Goal: Task Accomplishment & Management: Use online tool/utility

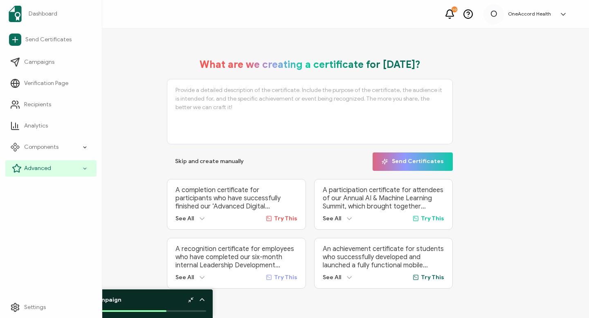
click at [85, 170] on icon at bounding box center [84, 168] width 5 height 9
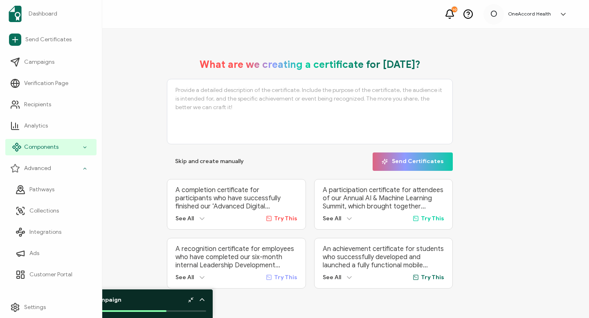
click at [83, 145] on icon at bounding box center [84, 147] width 5 height 9
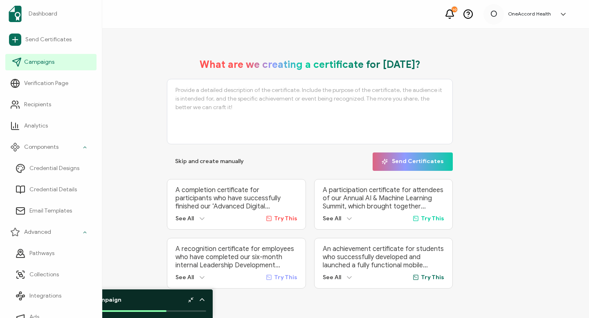
click at [49, 61] on span "Campaigns" at bounding box center [39, 62] width 30 height 8
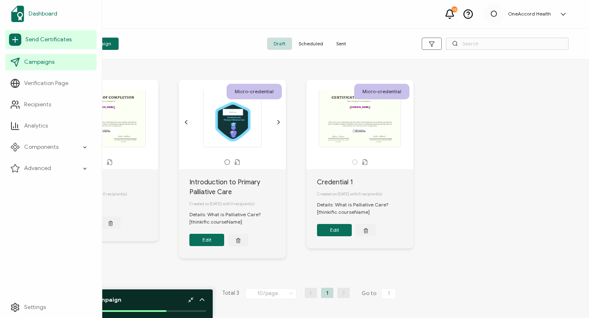
click at [46, 13] on span "Dashboard" at bounding box center [43, 14] width 29 height 8
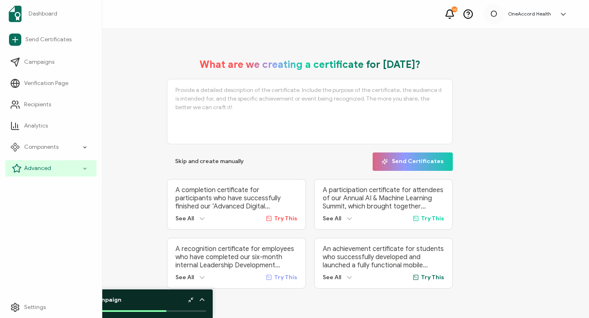
click at [85, 167] on icon at bounding box center [84, 168] width 5 height 9
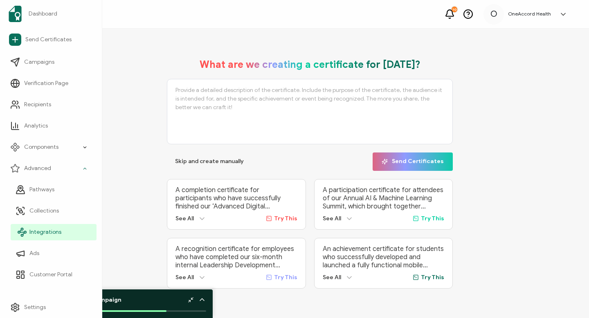
click at [43, 232] on span "Integrations" at bounding box center [45, 232] width 32 height 8
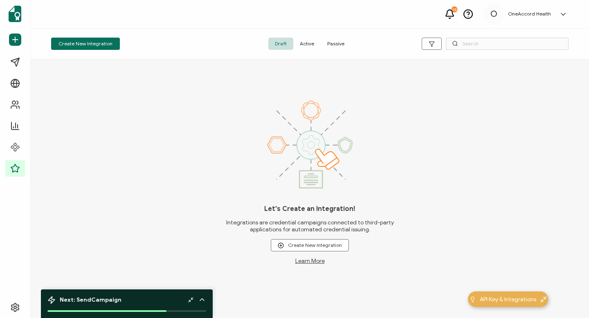
click at [310, 42] on span "Active" at bounding box center [306, 44] width 27 height 12
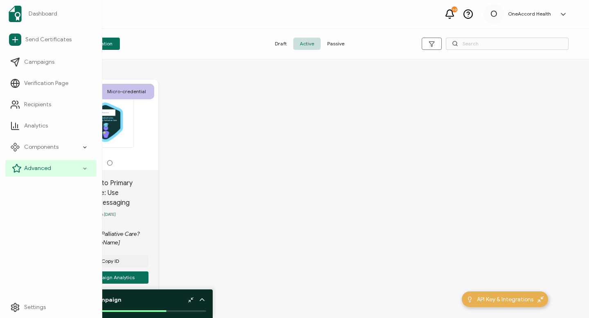
click at [84, 168] on icon at bounding box center [84, 168] width 3 height 1
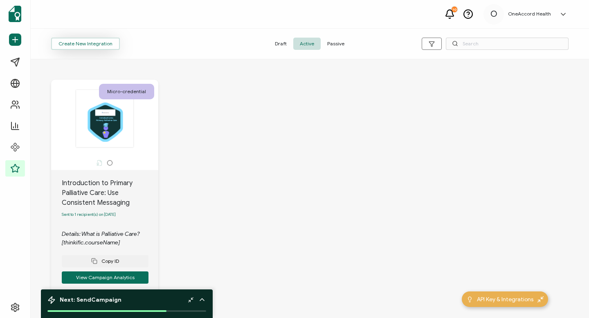
click at [93, 44] on button "Create New Integration" at bounding box center [85, 44] width 69 height 12
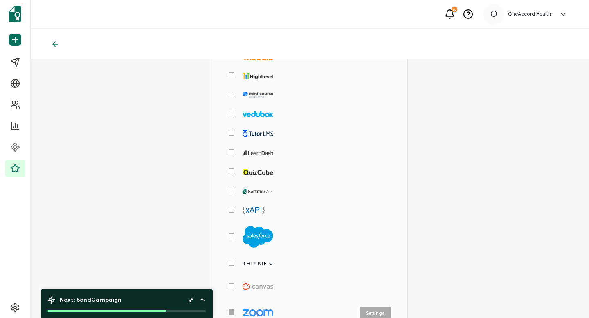
scroll to position [162, 0]
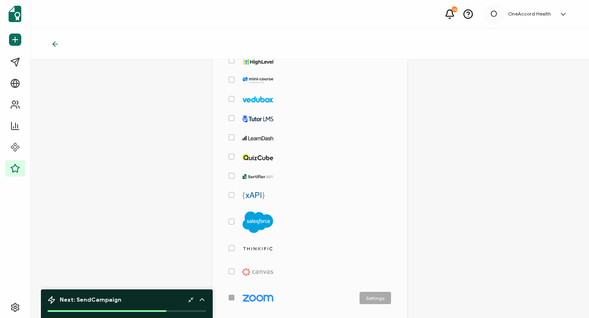
click at [230, 247] on span "checkbox-group" at bounding box center [232, 248] width 6 height 6
click at [234, 245] on input "checkbox-group" at bounding box center [234, 245] width 0 height 0
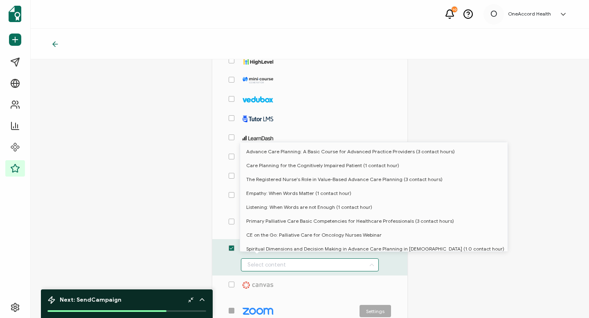
click at [340, 263] on input "checkbox-group" at bounding box center [310, 264] width 138 height 13
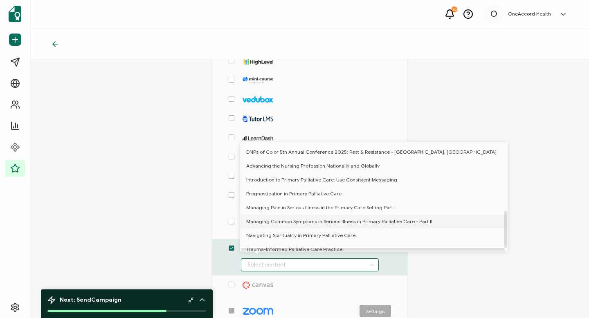
scroll to position [203, 0]
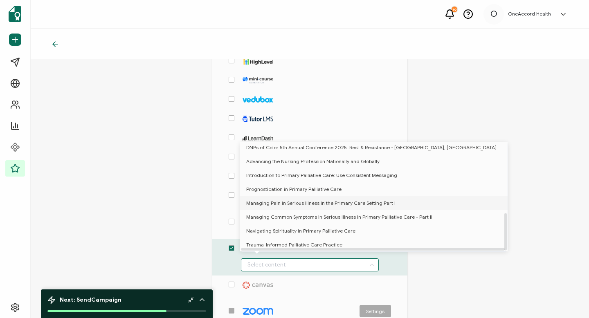
click at [268, 198] on span "Managing Pain in Serious Illness in the Primary Care Setting Part I" at bounding box center [320, 203] width 149 height 14
type input "Managing Pain in Serious Illness in the Primary Care Setting Part I"
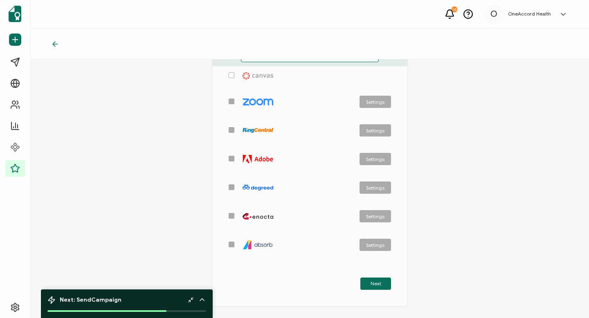
scroll to position [413, 0]
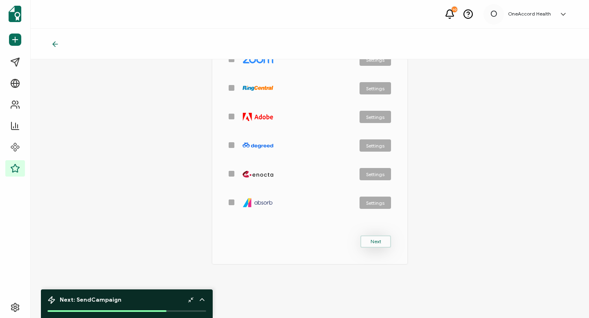
click at [340, 240] on span "Next" at bounding box center [375, 241] width 11 height 5
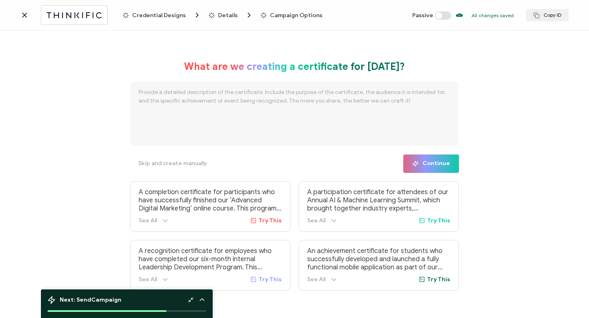
click at [141, 94] on textarea at bounding box center [294, 113] width 329 height 65
click at [140, 93] on textarea at bounding box center [294, 113] width 329 height 65
paste textarea "This comprehensive module develops competency in comprehensive pain and symptom…"
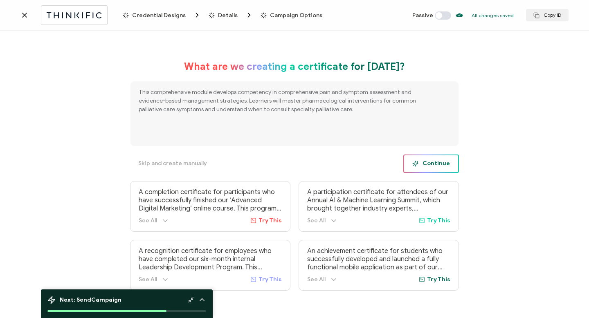
type textarea "This comprehensive module develops competency in comprehensive pain and symptom…"
click at [340, 162] on span "Continue" at bounding box center [431, 164] width 38 height 6
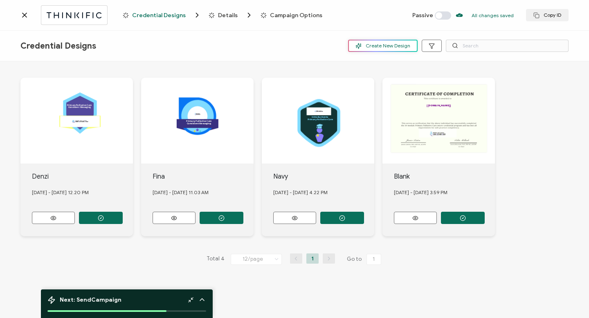
click at [340, 46] on span "Create New Design" at bounding box center [382, 46] width 55 height 6
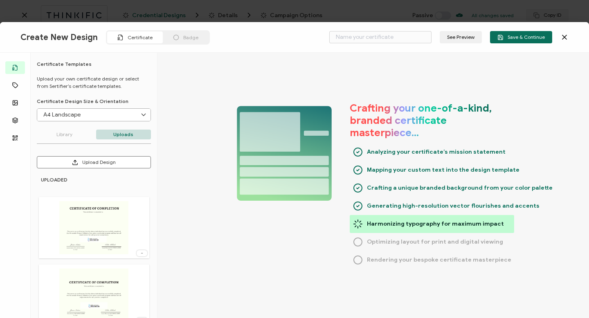
scroll to position [20, 0]
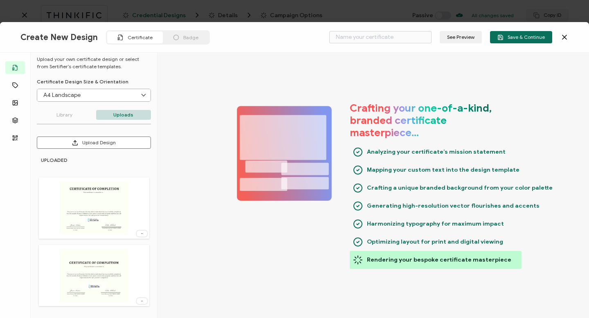
click at [177, 37] on div "Badge" at bounding box center [186, 37] width 46 height 12
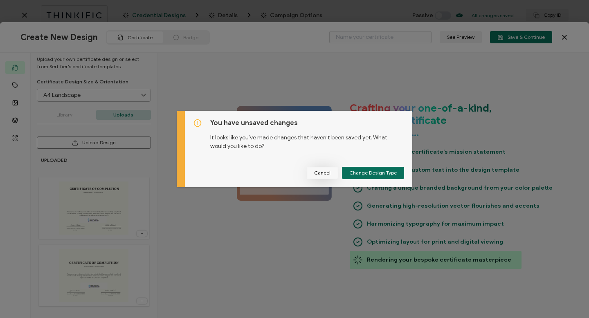
click at [322, 173] on span "Cancel" at bounding box center [322, 173] width 16 height 5
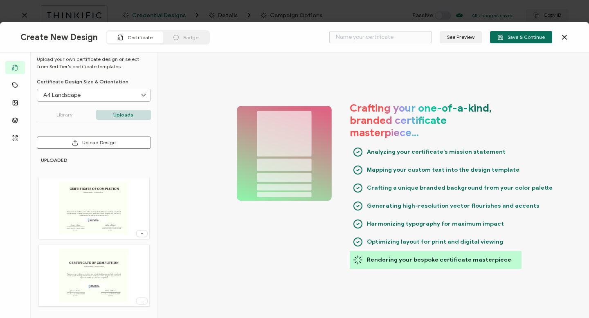
click at [86, 271] on img at bounding box center [93, 275] width 69 height 53
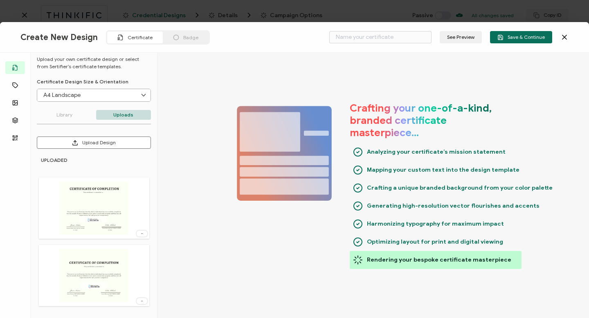
click at [86, 272] on img at bounding box center [93, 275] width 69 height 53
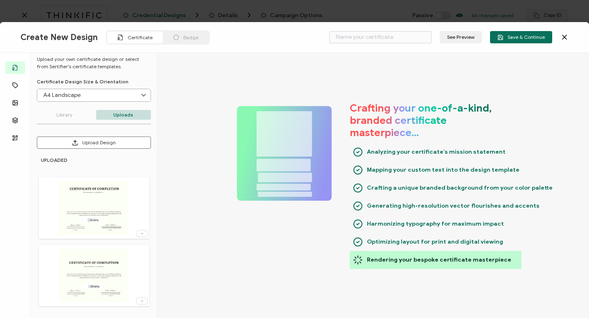
click at [140, 279] on icon at bounding box center [142, 301] width 8 height 2
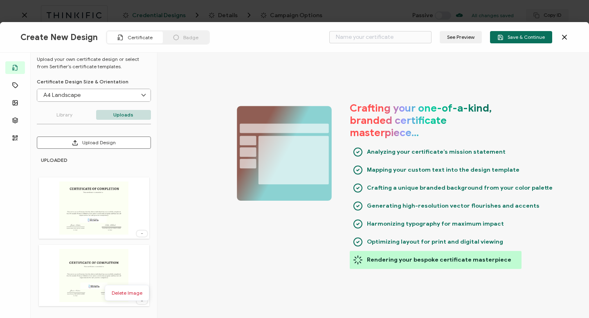
click at [133, 38] on span "Certificate" at bounding box center [140, 37] width 25 height 6
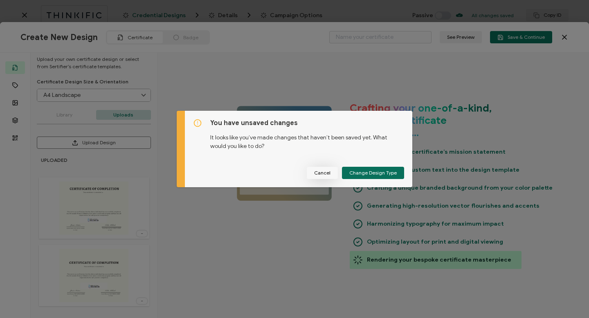
click at [324, 172] on span "Cancel" at bounding box center [322, 173] width 16 height 5
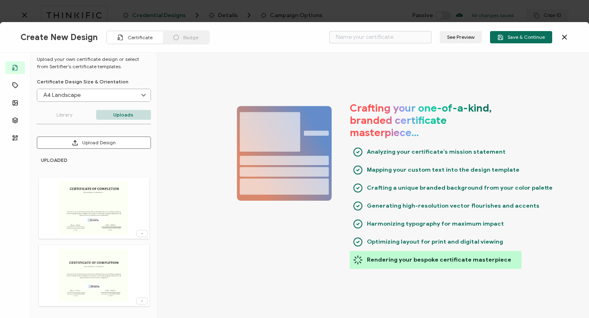
click at [186, 37] on span "Badge" at bounding box center [190, 37] width 15 height 6
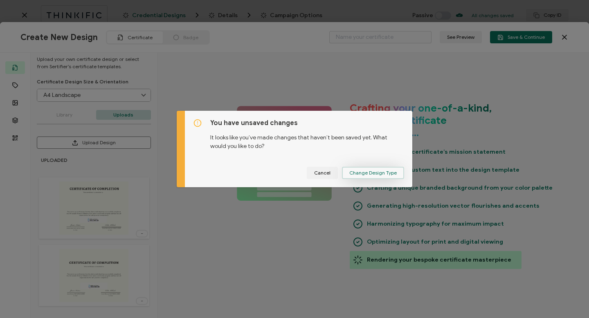
click at [340, 173] on span "Change Design Type" at bounding box center [372, 173] width 47 height 5
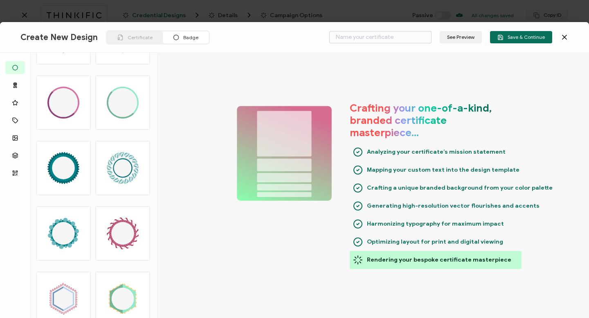
scroll to position [1446, 0]
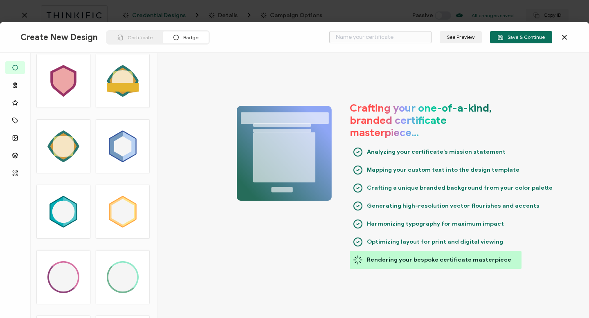
click at [128, 36] on span "Certificate" at bounding box center [140, 37] width 25 height 6
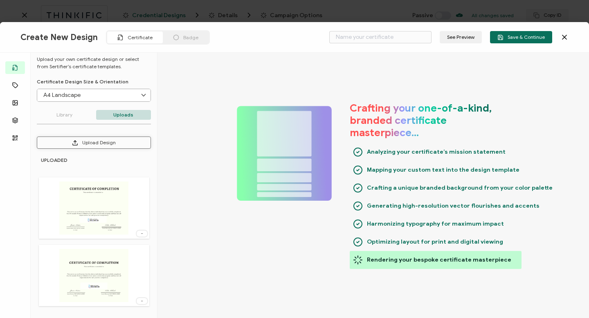
click at [76, 142] on icon at bounding box center [75, 143] width 6 height 6
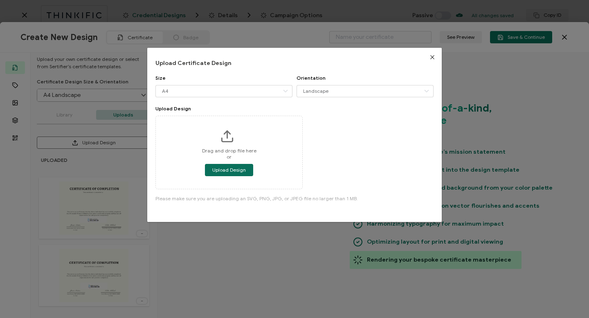
click at [340, 56] on icon "Close" at bounding box center [432, 57] width 7 height 7
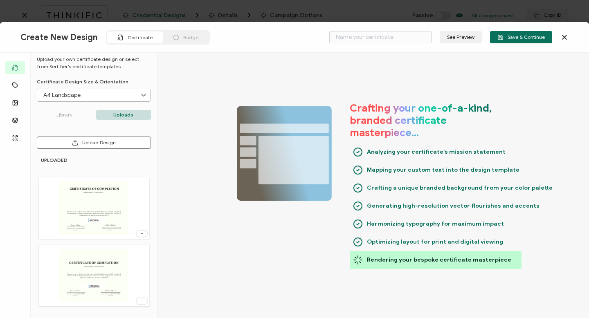
click at [184, 38] on span "Badge" at bounding box center [190, 37] width 15 height 6
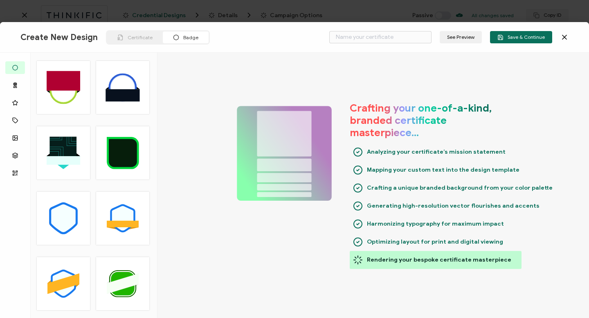
click at [54, 158] on rect at bounding box center [64, 160] width 34 height 9
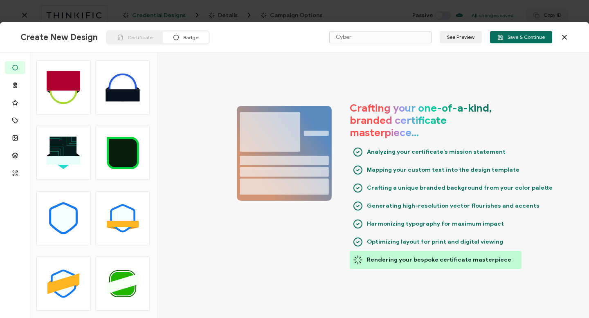
click at [64, 160] on rect at bounding box center [64, 160] width 34 height 9
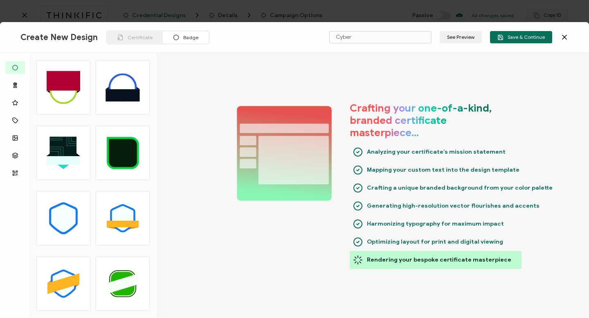
click at [59, 153] on rect at bounding box center [62, 150] width 27 height 27
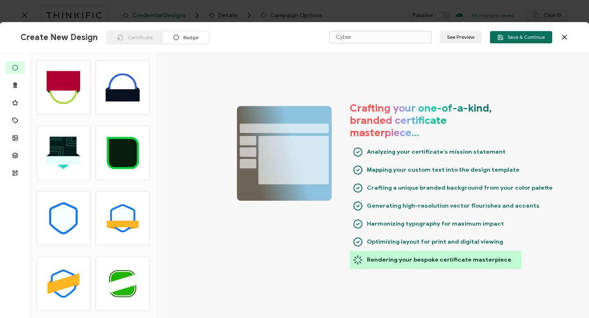
click at [59, 153] on rect at bounding box center [62, 150] width 27 height 27
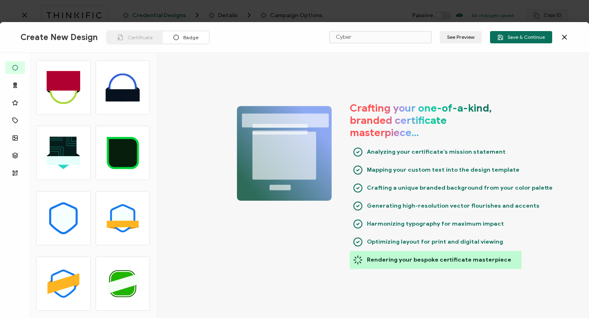
click at [59, 153] on rect at bounding box center [62, 150] width 27 height 27
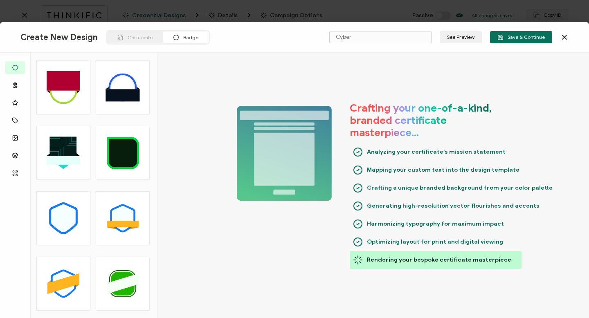
click at [59, 153] on rect at bounding box center [62, 150] width 27 height 27
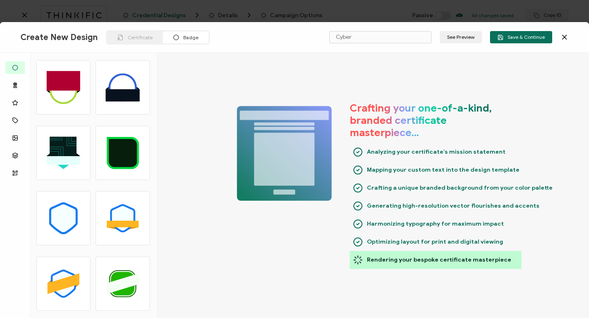
click at [186, 38] on span "Badge" at bounding box center [190, 37] width 15 height 6
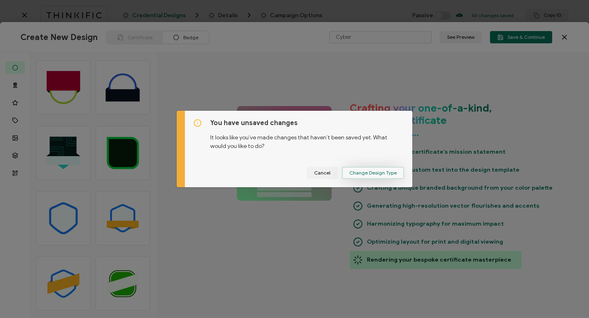
click at [340, 172] on span "Change Design Type" at bounding box center [372, 173] width 47 height 5
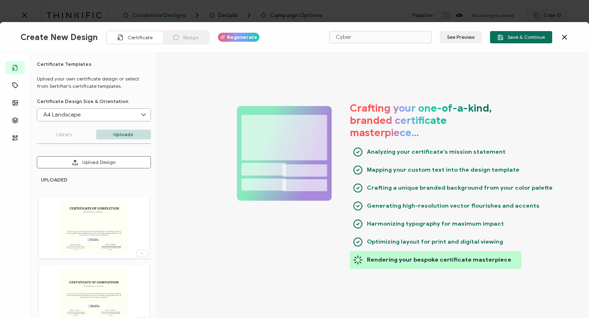
click at [232, 36] on span "Regenerate" at bounding box center [242, 37] width 30 height 5
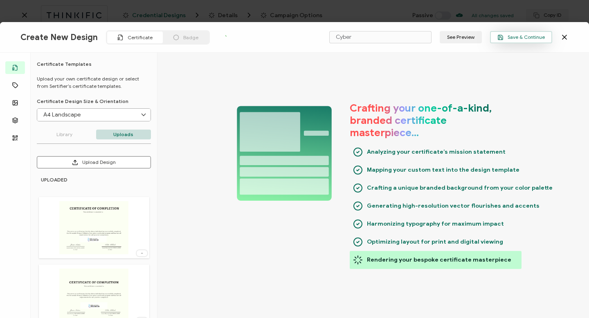
click at [340, 36] on span "Save & Continue" at bounding box center [520, 37] width 47 height 6
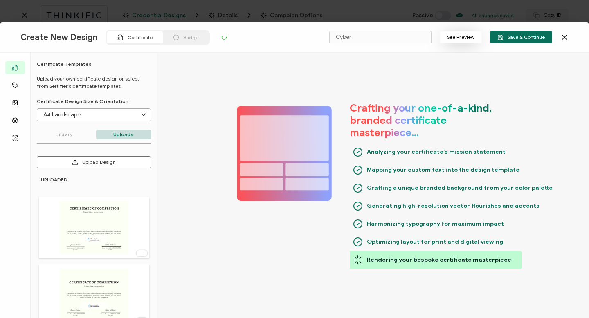
click at [340, 38] on button "See Preview" at bounding box center [461, 37] width 42 height 12
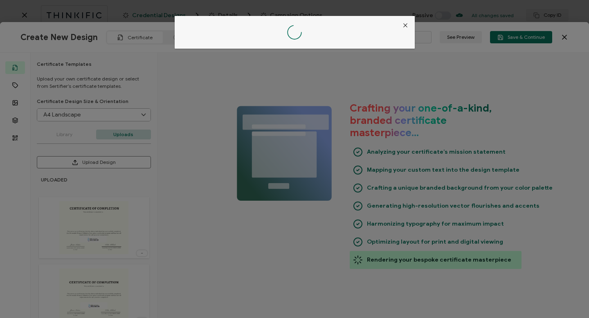
click at [340, 25] on icon "Close" at bounding box center [405, 25] width 7 height 7
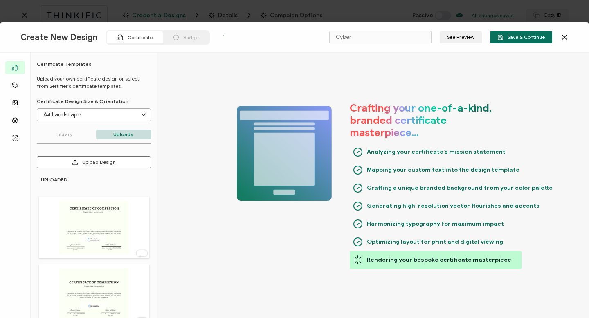
click at [183, 35] on span "Badge" at bounding box center [190, 37] width 15 height 6
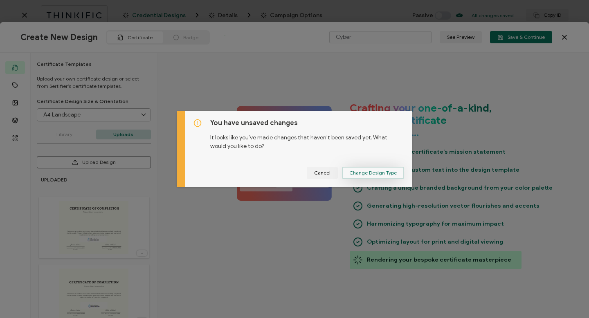
click at [340, 177] on button "Change Design Type" at bounding box center [373, 173] width 62 height 12
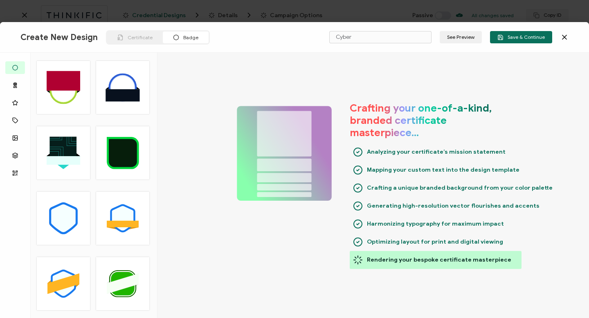
click at [60, 152] on rect at bounding box center [62, 150] width 27 height 27
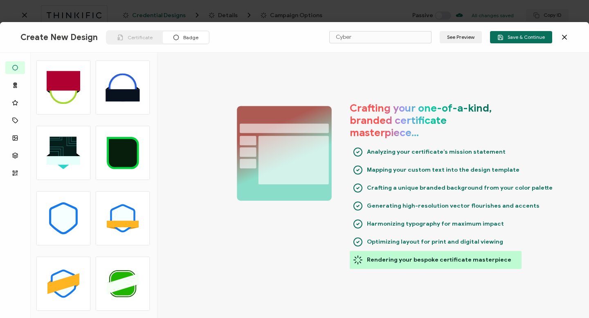
click at [60, 152] on rect at bounding box center [62, 150] width 27 height 27
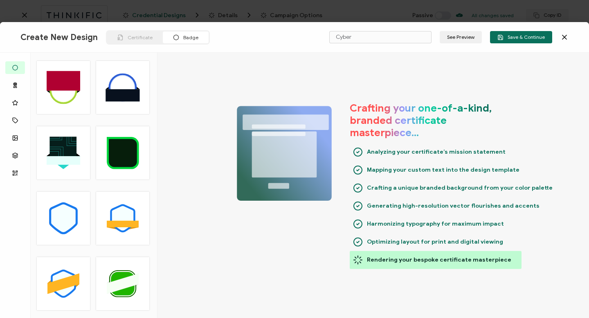
click at [60, 152] on rect at bounding box center [62, 150] width 27 height 27
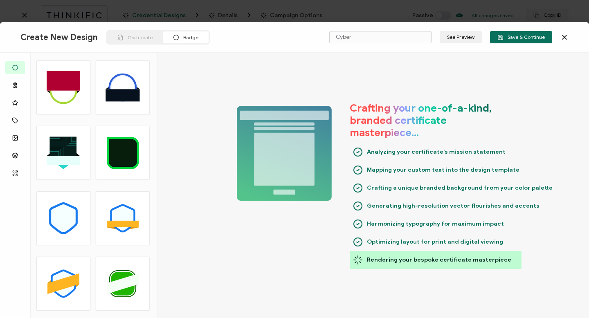
click at [65, 83] on rect at bounding box center [64, 81] width 34 height 20
type input "Sirio"
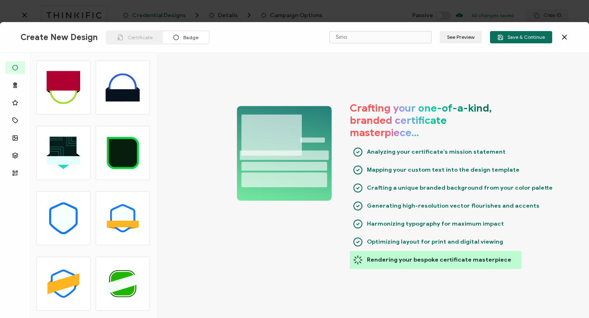
click at [65, 83] on rect at bounding box center [64, 81] width 34 height 20
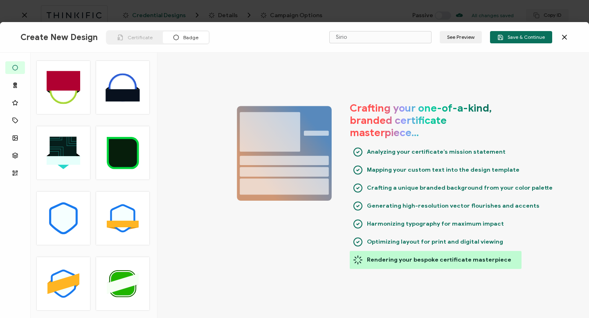
click at [65, 83] on rect at bounding box center [64, 81] width 34 height 20
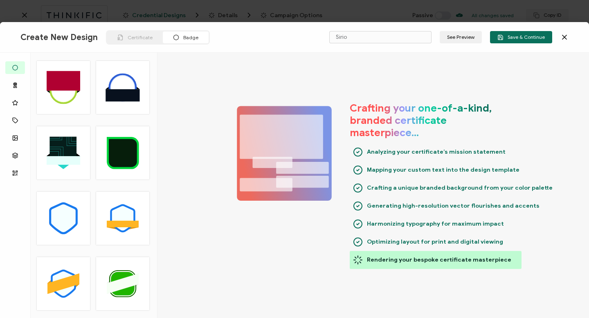
click at [65, 83] on rect at bounding box center [64, 81] width 34 height 20
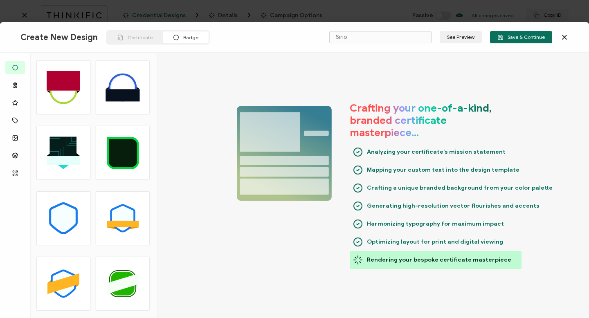
click at [340, 36] on icon at bounding box center [564, 37] width 4 height 4
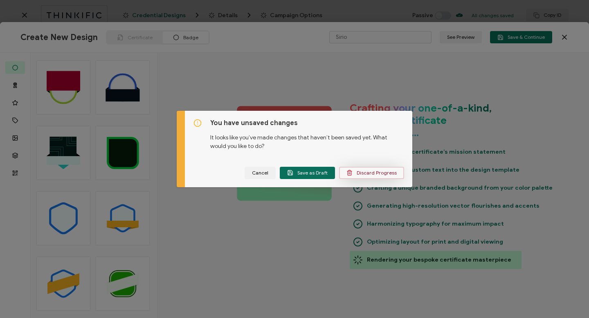
click at [340, 173] on span "Discard Progress" at bounding box center [371, 173] width 50 height 6
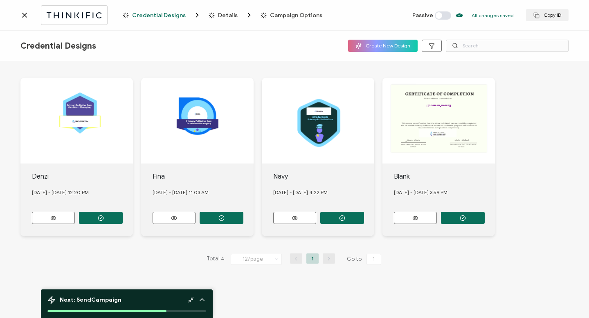
click at [99, 153] on div ".uuid-f4934f5e-35c7-41bc-b276-a8ad0d538119{}.uuid-8977149c-9859-43e5-bf27-395da…" at bounding box center [76, 121] width 112 height 86
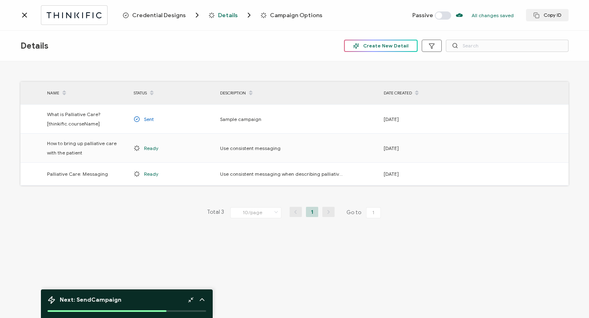
click at [340, 45] on span "Create New Detail" at bounding box center [381, 46] width 56 height 6
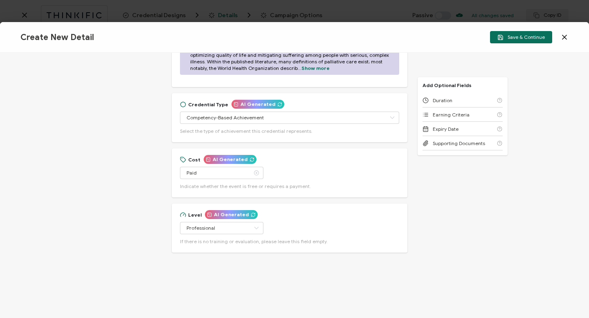
scroll to position [277, 0]
click at [251, 173] on icon at bounding box center [256, 174] width 10 height 12
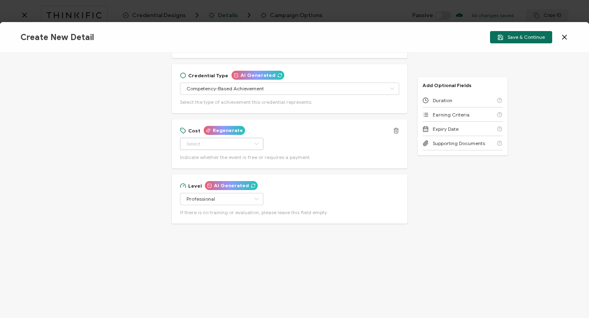
scroll to position [310, 0]
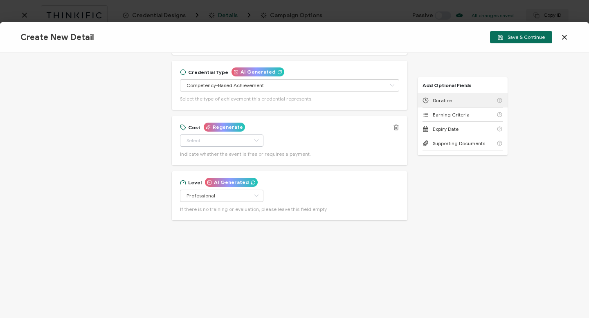
click at [340, 100] on div "Duration" at bounding box center [462, 100] width 80 height 14
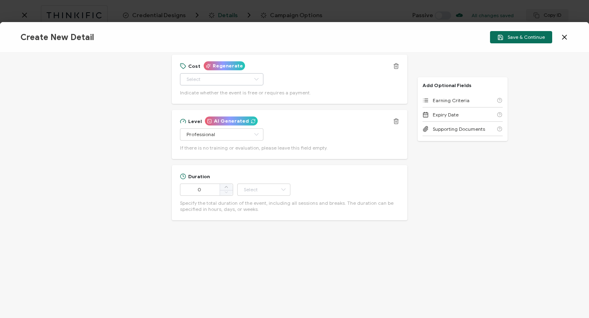
scroll to position [371, 0]
click at [225, 186] on icon at bounding box center [226, 187] width 4 height 4
click at [225, 193] on icon at bounding box center [226, 193] width 4 height 4
type input "0"
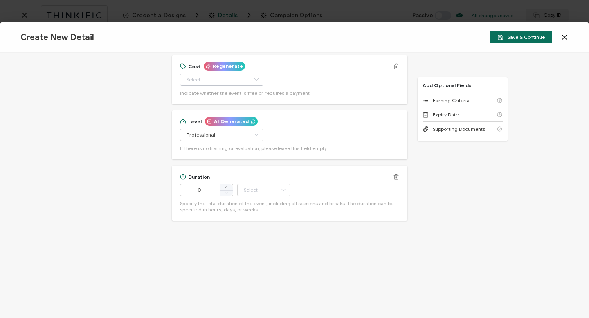
click at [225, 193] on icon at bounding box center [226, 193] width 4 height 4
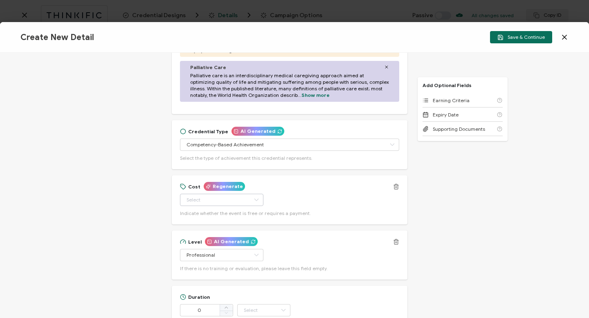
scroll to position [250, 0]
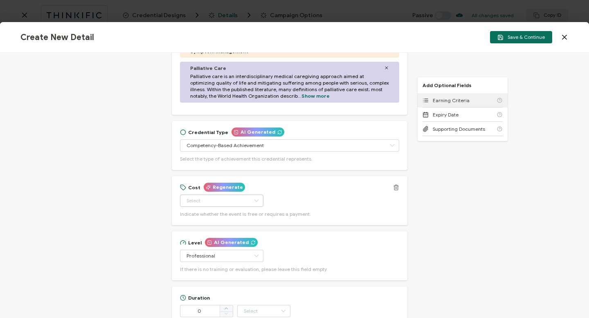
click at [340, 99] on span "Earning Criteria" at bounding box center [451, 100] width 37 height 6
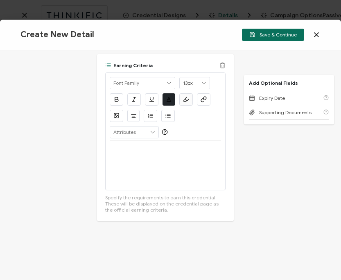
scroll to position [692, 0]
click at [114, 148] on p at bounding box center [165, 151] width 111 height 7
click at [110, 148] on p at bounding box center [165, 151] width 111 height 7
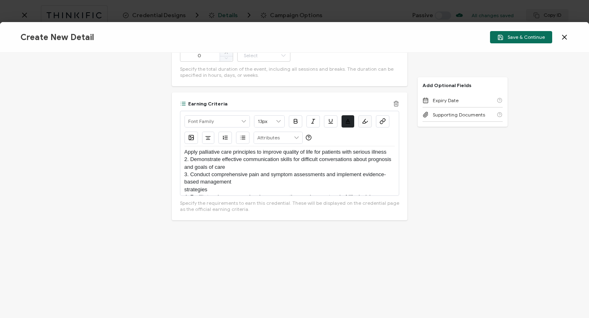
scroll to position [0, 0]
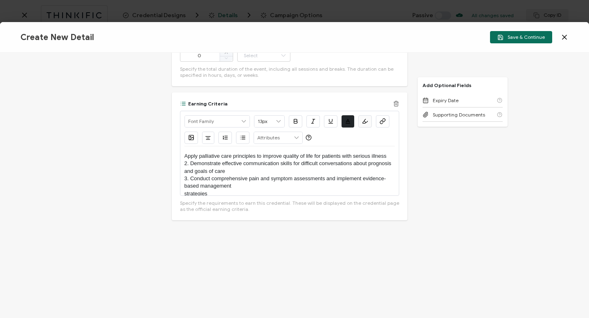
click at [184, 156] on p "Apply palliative care principles to improve quality of life for patients with s…" at bounding box center [289, 156] width 210 height 7
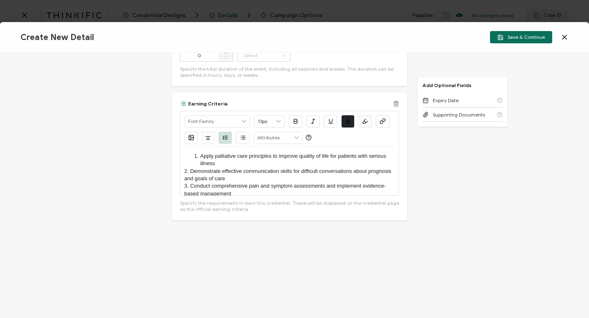
click at [189, 170] on p "2. Demonstrate effective communication skills for difficult conversations about…" at bounding box center [289, 175] width 210 height 15
click at [189, 186] on p "3. Conduct comprehensive pain and symptom assessments and implement evidence-ba…" at bounding box center [289, 189] width 210 height 15
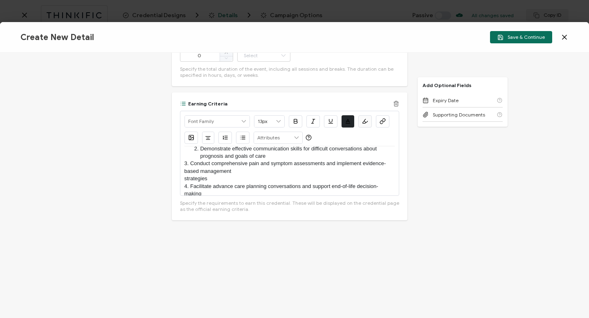
scroll to position [26, 0]
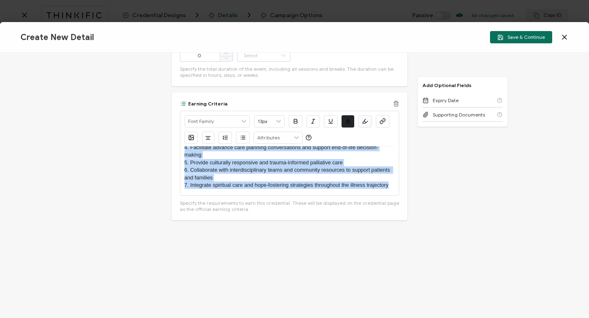
drag, startPoint x: 189, startPoint y: 161, endPoint x: 191, endPoint y: 203, distance: 42.5
click at [191, 203] on div "Earning Criteria Alright Sans [PERSON_NAME] Archivo Black Arial Arimo Blinker C…" at bounding box center [289, 157] width 219 height 112
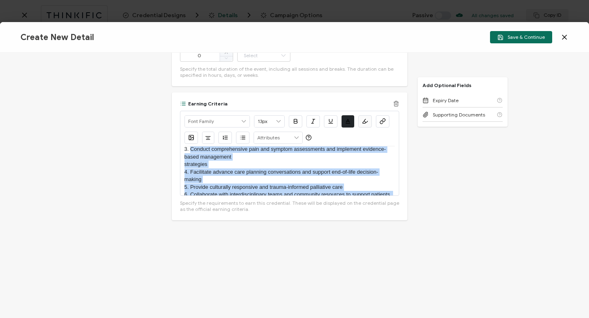
click at [224, 138] on icon "button" at bounding box center [225, 138] width 6 height 6
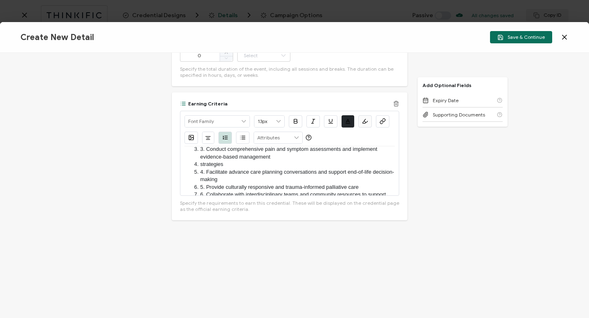
click at [208, 150] on li "3. Conduct comprehensive pain and symptom assessments and implement evidence-ba…" at bounding box center [293, 153] width 202 height 15
click at [206, 150] on li "3. Conduct comprehensive pain and symptom assessments and implement evidence-ba…" at bounding box center [293, 153] width 202 height 15
click at [197, 164] on li "strategies" at bounding box center [293, 164] width 202 height 7
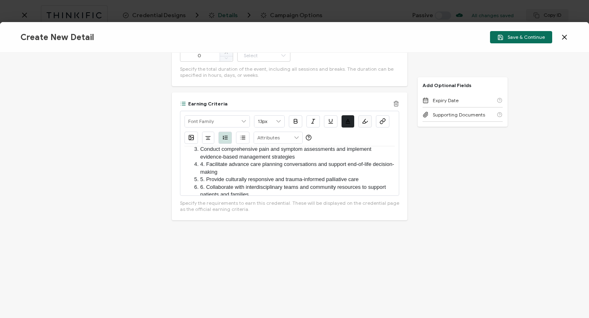
click at [205, 167] on li "4. Facilitate advance care planning conversations and support end-of-life decis…" at bounding box center [293, 168] width 202 height 15
drag, startPoint x: 206, startPoint y: 178, endPoint x: 198, endPoint y: 178, distance: 7.8
click at [198, 178] on li "5. Provide culturally responsive and trauma-informed palliative care" at bounding box center [293, 179] width 202 height 7
drag, startPoint x: 207, startPoint y: 188, endPoint x: 200, endPoint y: 186, distance: 7.1
click at [200, 186] on li "6. Collaborate with interdisciplinary teams and community resources to support …" at bounding box center [293, 191] width 202 height 15
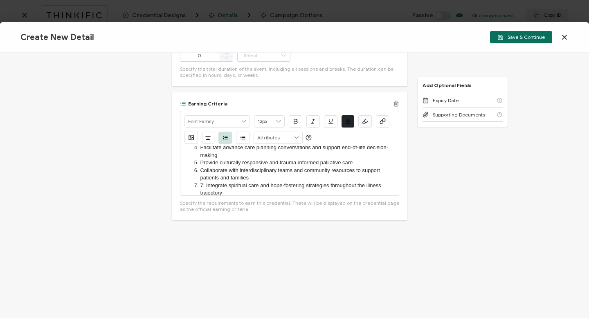
scroll to position [54, 0]
click at [205, 185] on li "7. Integrate spiritual care and hope-fostering strategies throughout the illnes…" at bounding box center [293, 188] width 202 height 15
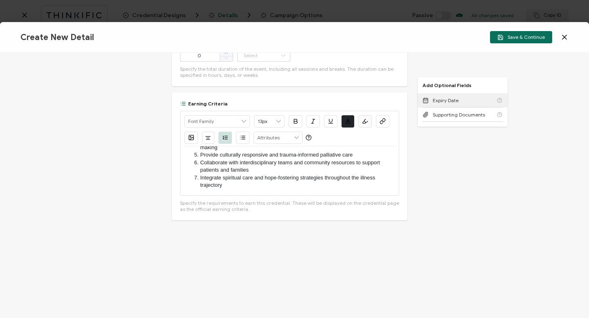
click at [340, 99] on span "Expiry Date" at bounding box center [446, 100] width 26 height 6
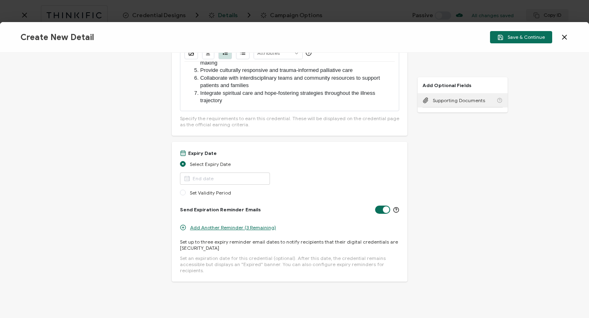
scroll to position [597, 0]
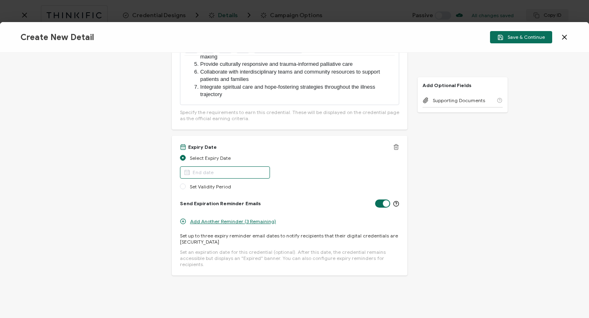
click at [200, 170] on input "text" at bounding box center [225, 172] width 90 height 12
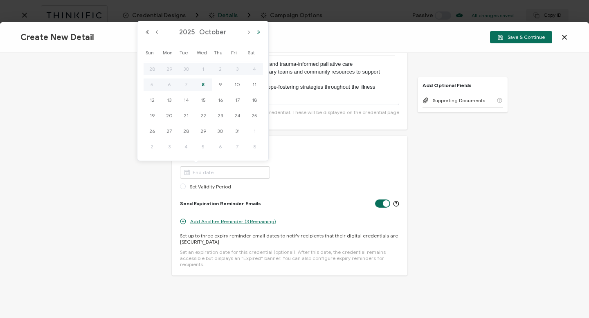
click at [259, 32] on button "Next Year" at bounding box center [259, 32] width 10 height 6
click at [186, 114] on span "19" at bounding box center [186, 116] width 10 height 10
type input "[DATE]"
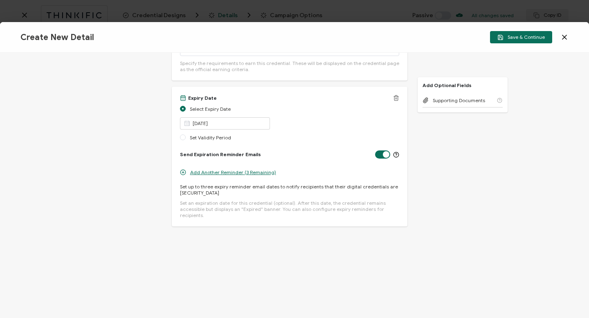
scroll to position [645, 0]
click at [340, 99] on span "Supporting Documents" at bounding box center [459, 100] width 52 height 6
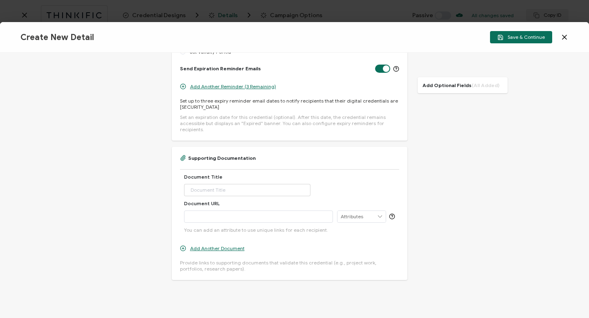
scroll to position [736, 0]
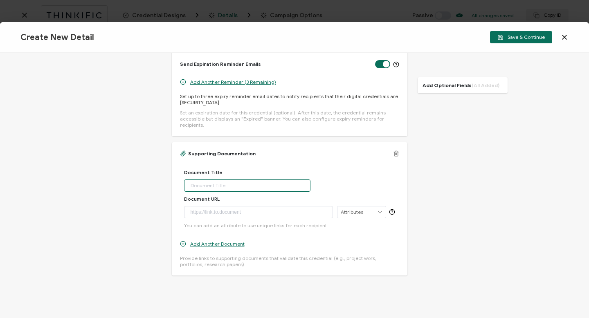
click at [198, 182] on input "text" at bounding box center [247, 186] width 127 height 12
click at [189, 207] on div at bounding box center [259, 212] width 140 height 11
click at [193, 207] on div at bounding box center [259, 212] width 140 height 11
click at [190, 207] on div at bounding box center [259, 212] width 140 height 11
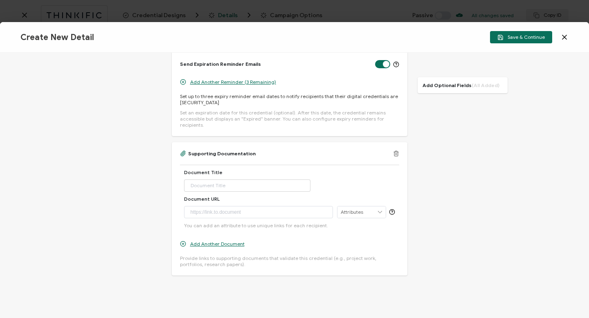
click at [190, 207] on div at bounding box center [259, 212] width 140 height 11
click at [340, 207] on icon at bounding box center [379, 212] width 7 height 11
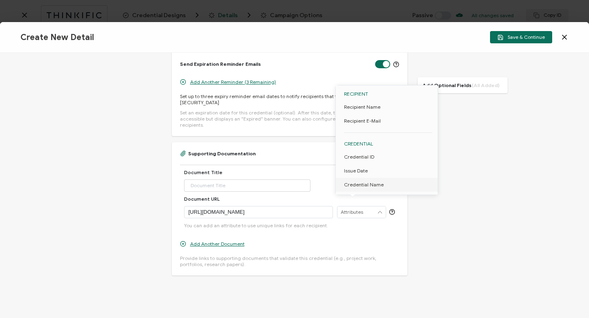
click at [340, 207] on div "Credential Title AI Generated Comprehensive Pain and Symptom Management in Pall…" at bounding box center [294, 185] width 589 height 265
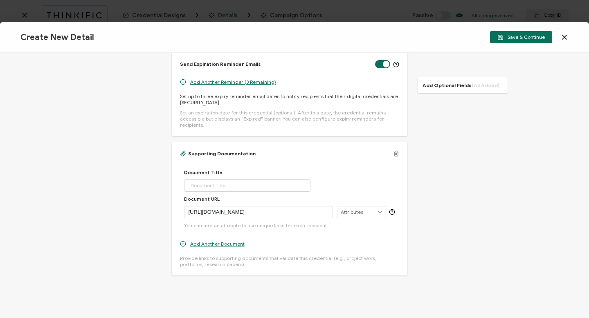
click at [340, 207] on icon at bounding box center [379, 212] width 7 height 11
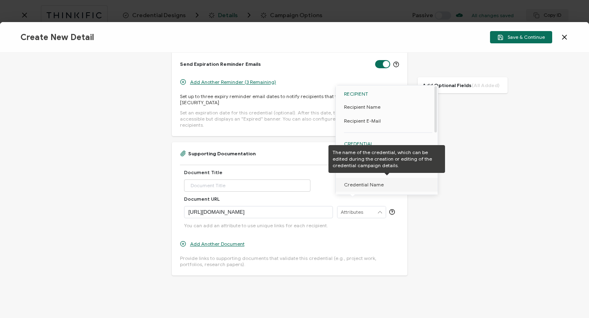
click at [340, 184] on span "Credential Name" at bounding box center [364, 185] width 40 height 14
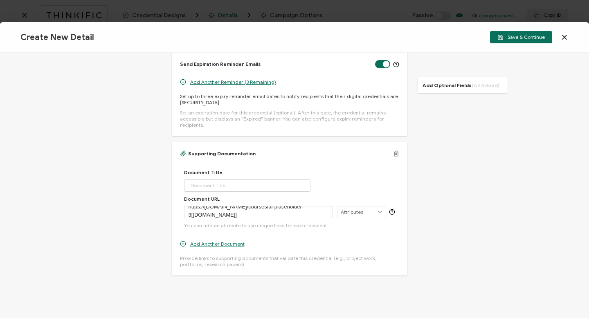
click at [340, 207] on icon at bounding box center [379, 212] width 7 height 11
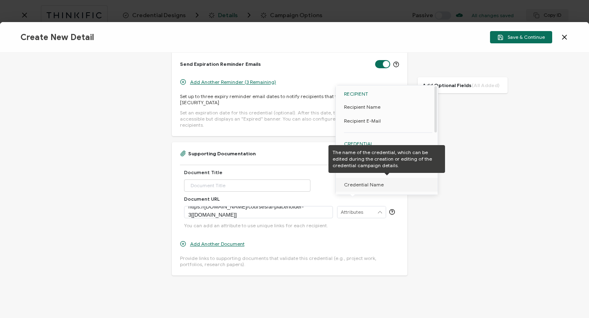
click at [340, 185] on span "Credential Name" at bounding box center [364, 185] width 40 height 14
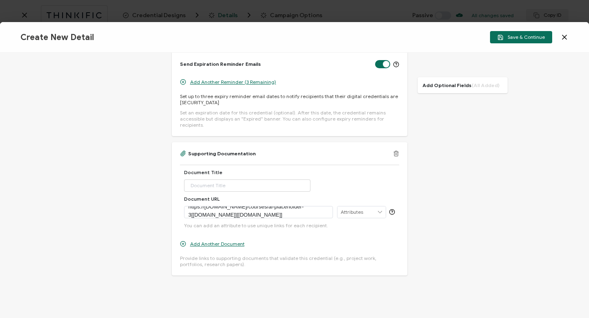
drag, startPoint x: 301, startPoint y: 209, endPoint x: 220, endPoint y: 207, distance: 81.0
click at [220, 207] on p "https://[DOMAIN_NAME]/courses/ai-placeholder-3[[DOMAIN_NAME]][[DOMAIN_NAME]]" at bounding box center [259, 211] width 140 height 16
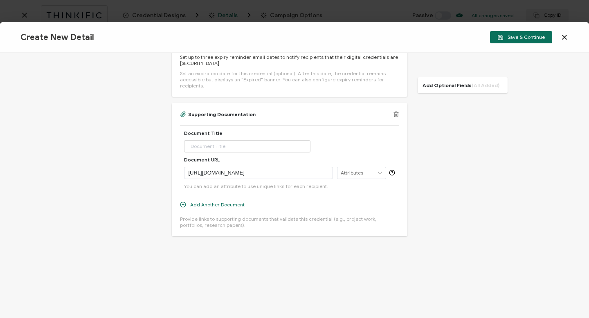
scroll to position [785, 0]
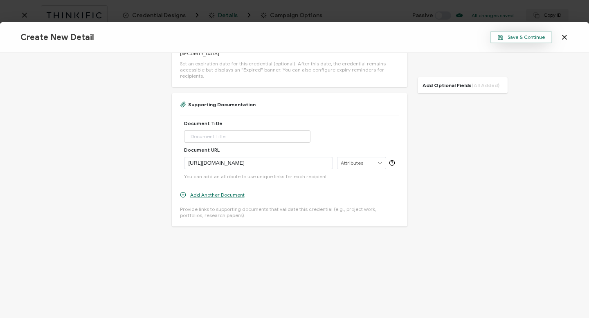
click at [340, 40] on span "Save & Continue" at bounding box center [520, 37] width 47 height 6
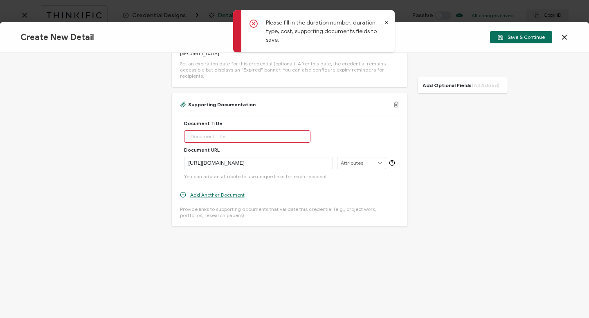
click at [204, 131] on input "text" at bounding box center [247, 136] width 127 height 12
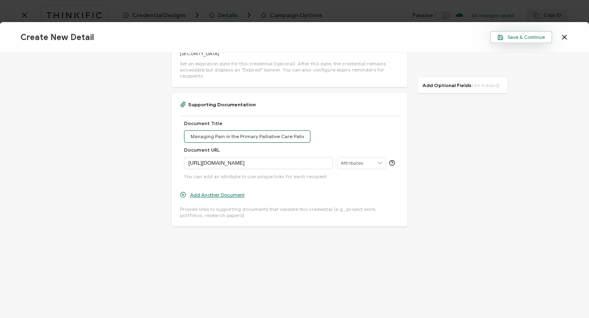
type input "Managing Pain in the Primary Palliative Care Patient"
click at [340, 37] on span "Save & Continue" at bounding box center [520, 37] width 47 height 6
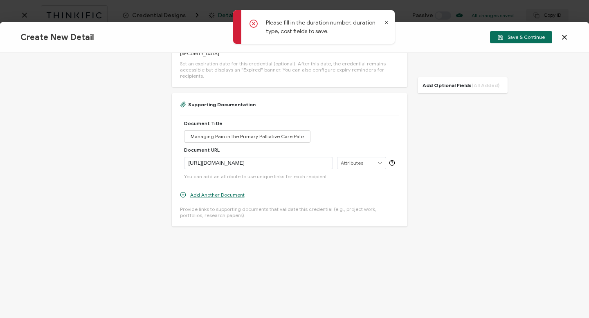
click at [316, 30] on p "Please fill in the duration number, duration type, cost fields to save." at bounding box center [324, 26] width 117 height 17
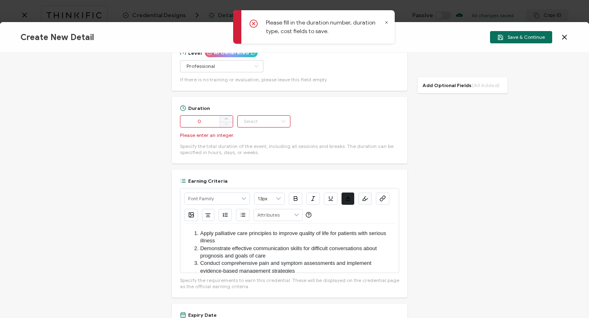
scroll to position [432, 0]
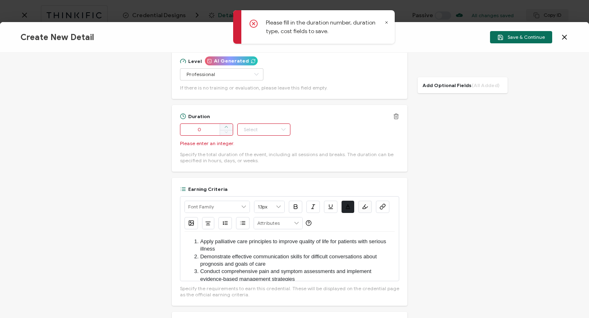
type input "1"
click at [224, 127] on icon at bounding box center [226, 127] width 4 height 4
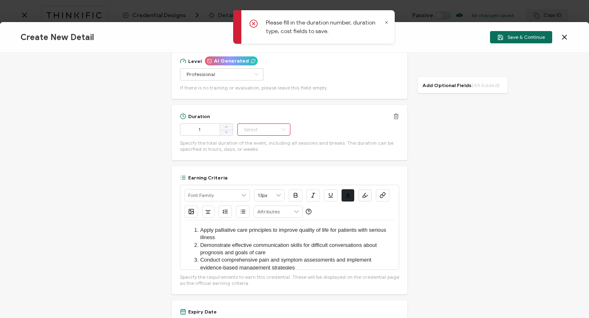
click at [281, 128] on icon at bounding box center [283, 129] width 10 height 12
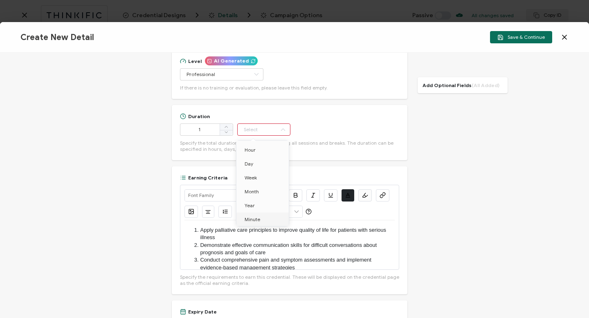
click at [252, 219] on span "Minute" at bounding box center [253, 219] width 16 height 6
type input "Minute"
click at [202, 130] on input "1" at bounding box center [206, 129] width 53 height 12
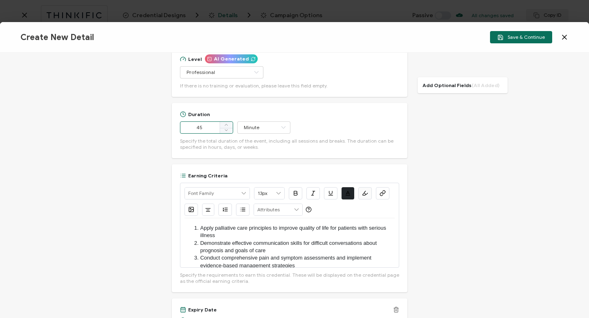
scroll to position [412, 0]
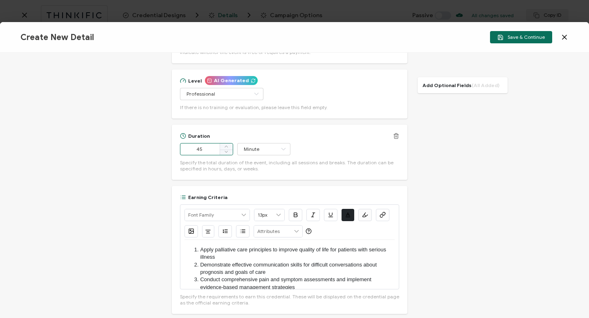
click at [197, 150] on input "45" at bounding box center [206, 149] width 53 height 12
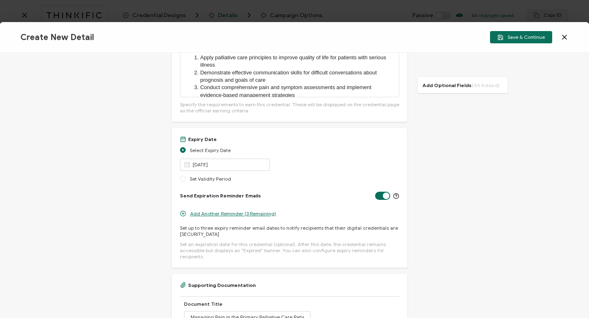
scroll to position [597, 0]
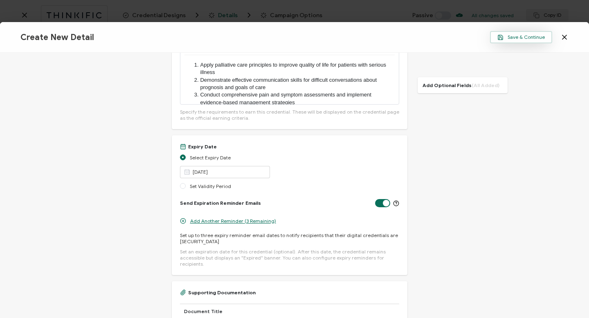
type input "35"
click at [340, 34] on span "Save & Continue" at bounding box center [520, 37] width 47 height 6
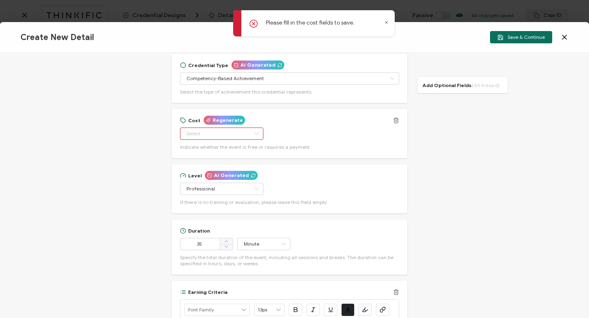
scroll to position [306, 0]
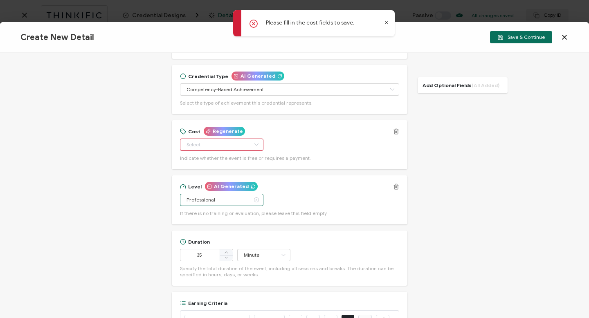
click at [236, 197] on input "Professional" at bounding box center [221, 200] width 83 height 12
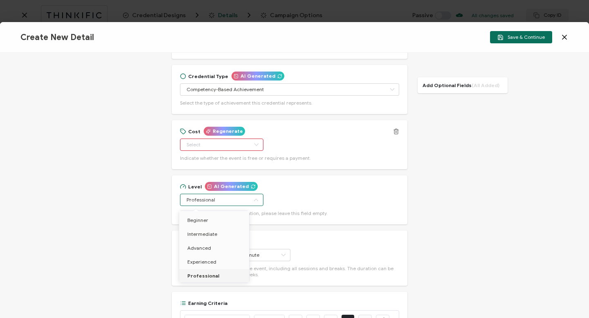
click at [207, 276] on span "Professional" at bounding box center [203, 276] width 32 height 6
click at [251, 143] on icon at bounding box center [256, 145] width 10 height 12
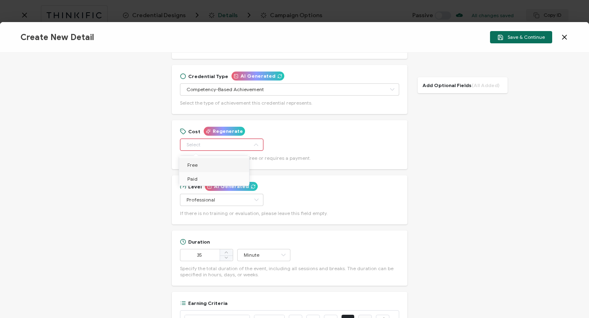
click at [194, 164] on span "Free" at bounding box center [192, 165] width 10 height 6
type input "Free"
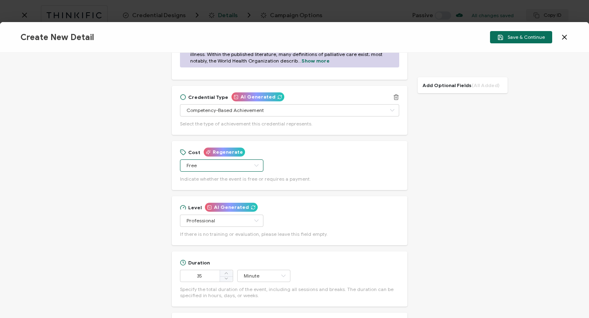
scroll to position [282, 0]
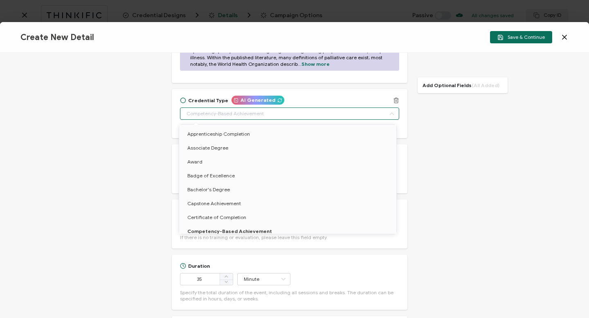
click at [231, 112] on input "text" at bounding box center [289, 114] width 219 height 12
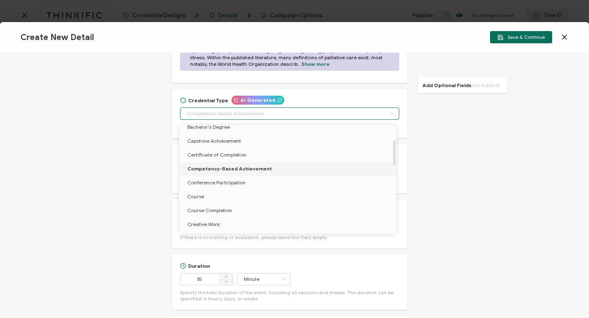
click at [239, 169] on span "Competency-Based Achievement" at bounding box center [229, 169] width 85 height 6
type input "Competency-Based Achievement"
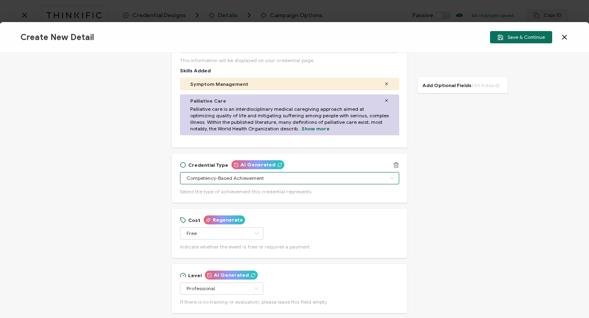
scroll to position [211, 0]
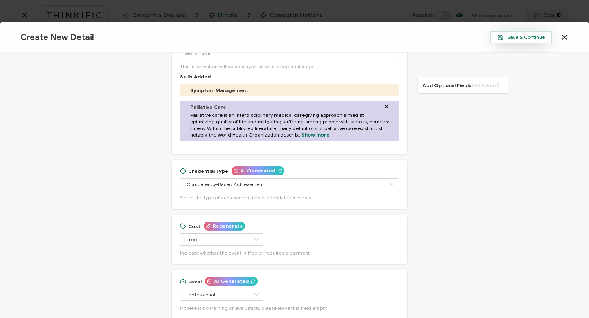
click at [340, 38] on span "Save & Continue" at bounding box center [520, 37] width 47 height 6
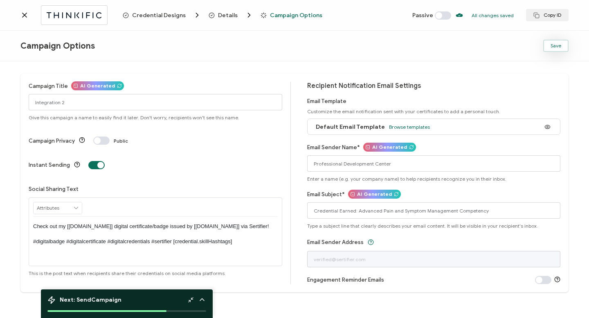
click at [340, 47] on span "Save" at bounding box center [555, 45] width 11 height 5
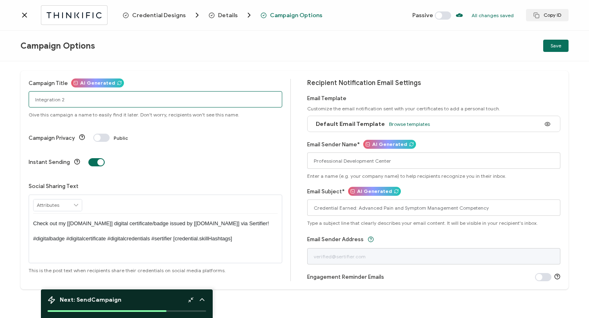
drag, startPoint x: 34, startPoint y: 100, endPoint x: 73, endPoint y: 102, distance: 38.9
click at [73, 102] on input "Integration 2" at bounding box center [156, 99] width 254 height 16
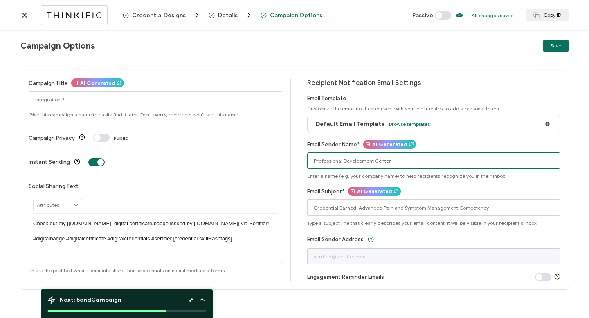
click at [340, 164] on input "Professional Development Center" at bounding box center [434, 161] width 254 height 16
click at [25, 14] on icon at bounding box center [24, 15] width 8 height 8
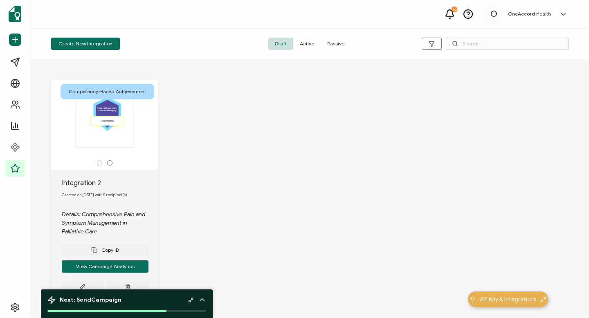
click at [108, 155] on div ".uuid-f4934f5e-35c7-41bc-b276-a8ad0d538119{}.uuid-8977149c-9859-43e5-bf27-395da…" at bounding box center [104, 123] width 99 height 66
click at [109, 267] on button "View Campaign Analytics" at bounding box center [105, 266] width 87 height 12
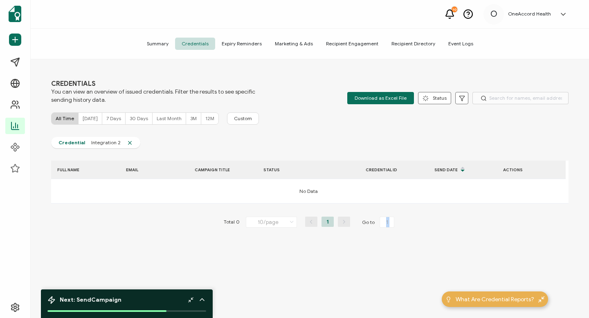
drag, startPoint x: 222, startPoint y: 254, endPoint x: 204, endPoint y: 254, distance: 18.0
click at [204, 254] on div "FULL NAME EMAIL CAMPAIGN TITLE STATUS CREDENTIAL ID Send Date ACTIONS No Data T…" at bounding box center [309, 211] width 517 height 101
